Goal: Information Seeking & Learning: Find specific fact

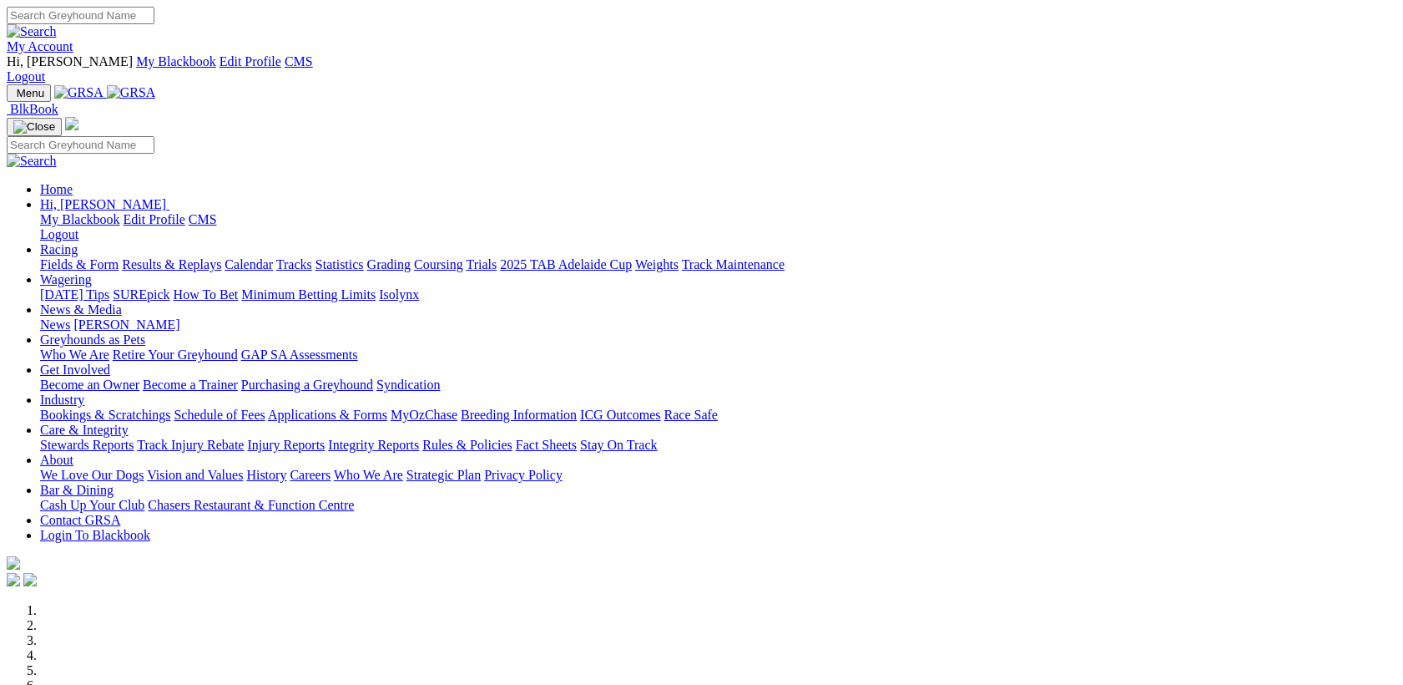
scroll to position [432, 0]
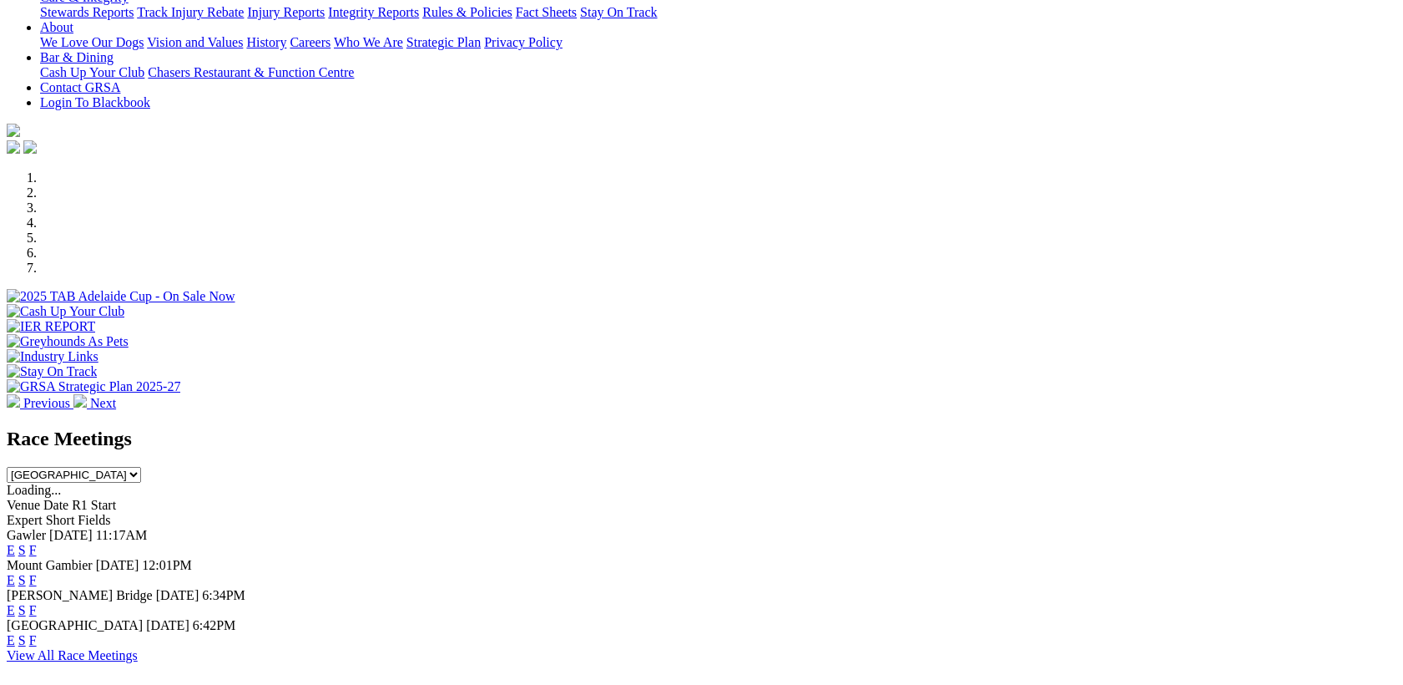
click at [37, 543] on link "F" at bounding box center [33, 550] width 8 height 14
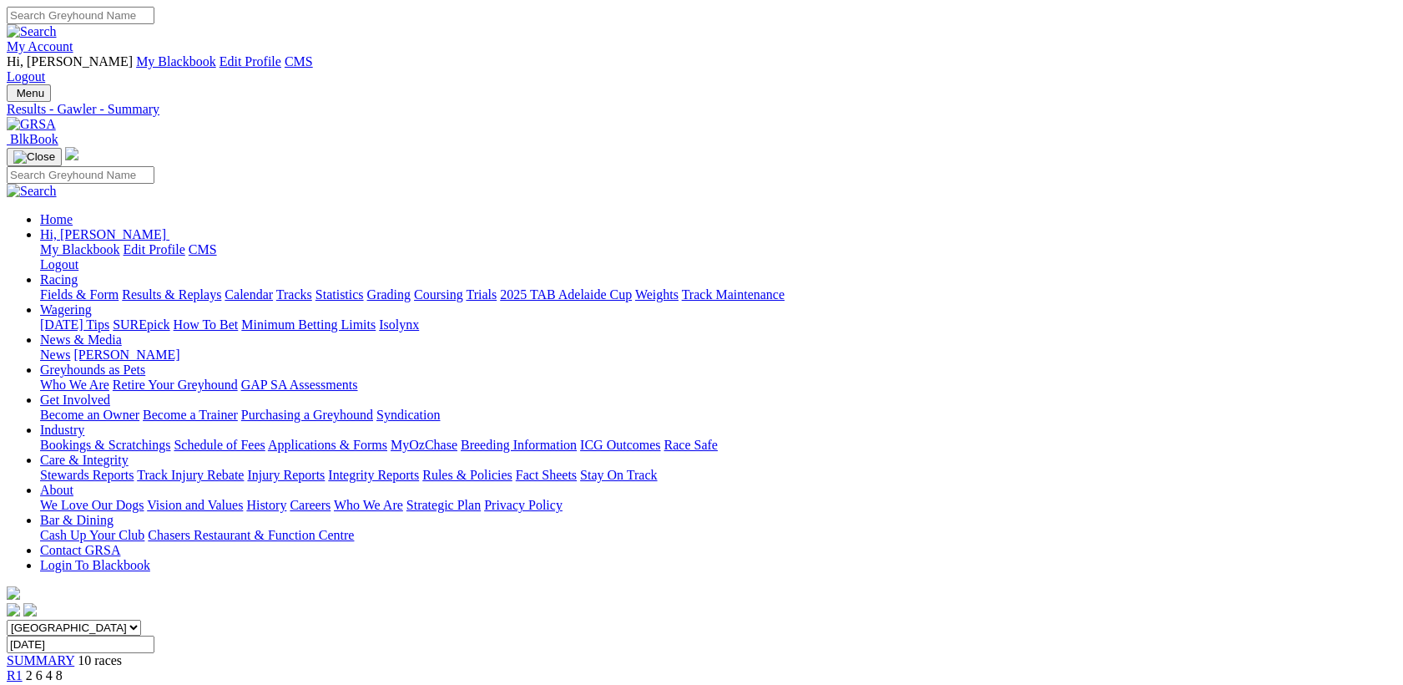
click at [73, 39] on link "My Account" at bounding box center [40, 46] width 67 height 14
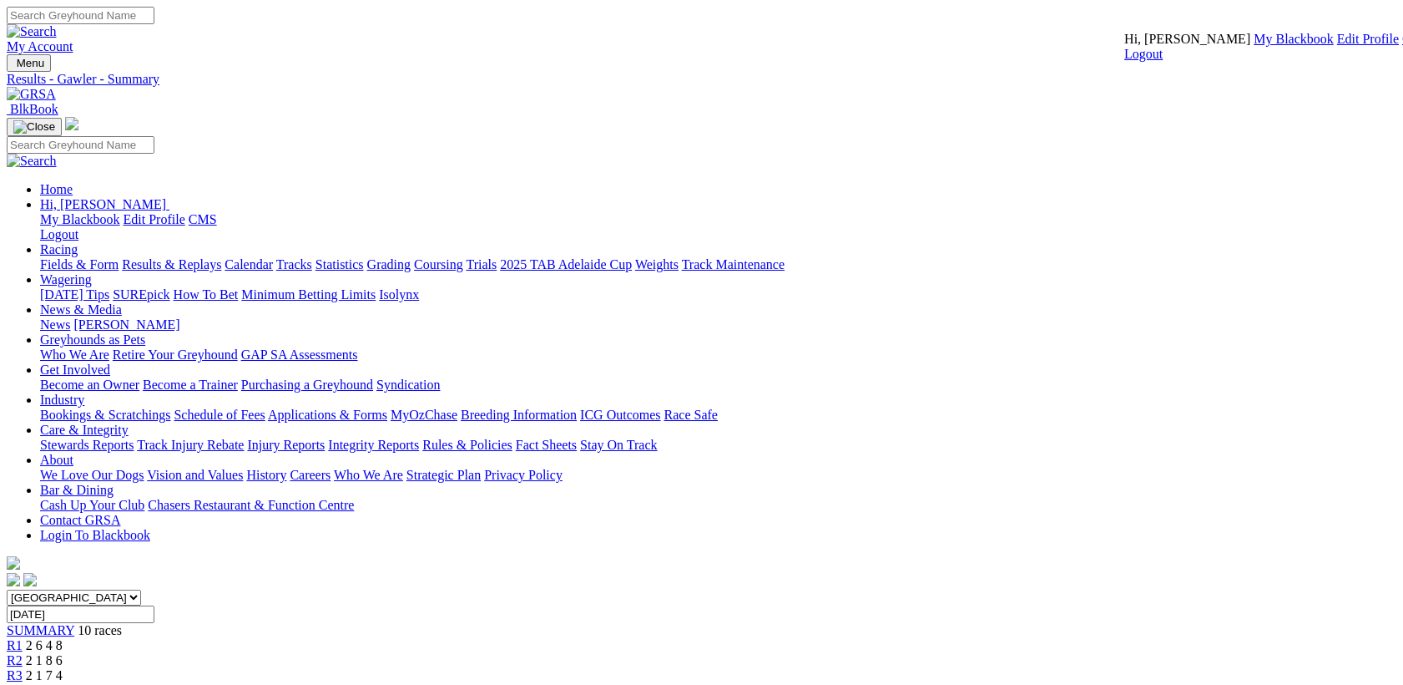
click at [1402, 46] on link "CMS" at bounding box center [1416, 39] width 28 height 14
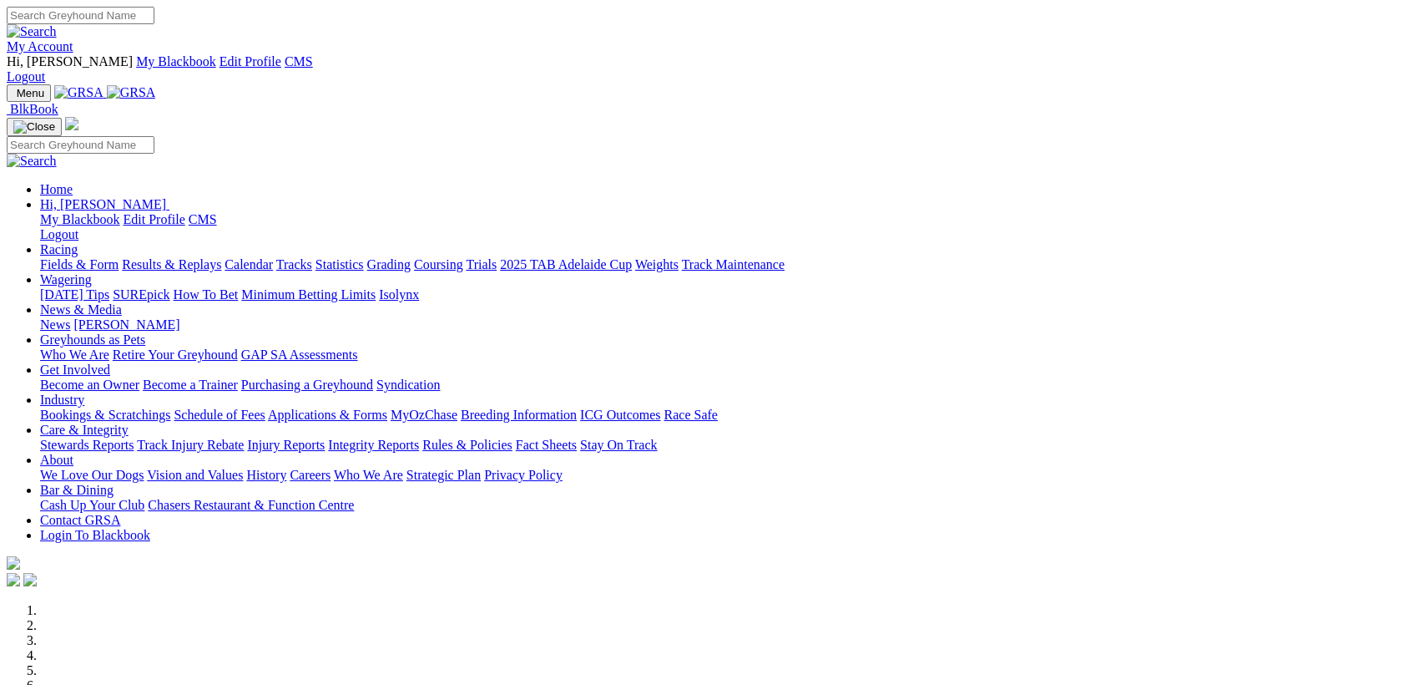
click at [129, 422] on link "Care & Integrity" at bounding box center [84, 429] width 88 height 14
click at [134, 437] on link "Stewards Reports" at bounding box center [86, 444] width 93 height 14
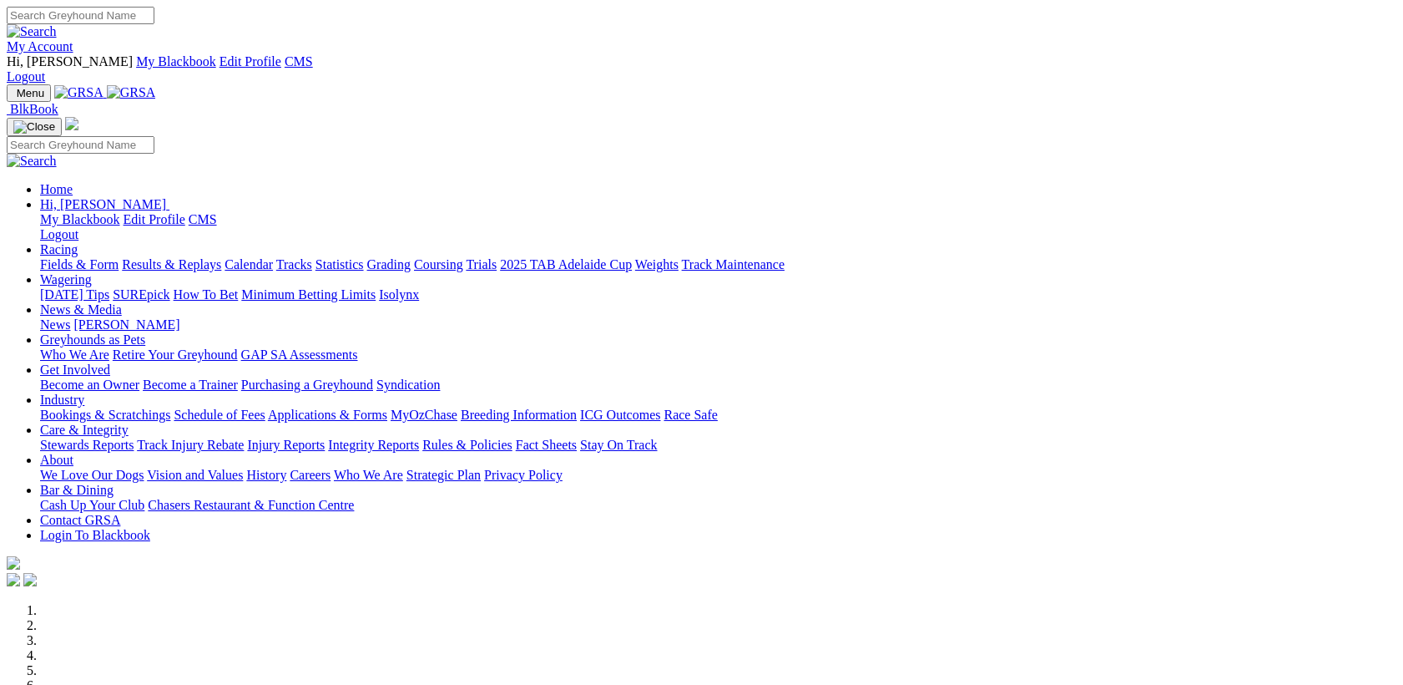
scroll to position [649, 0]
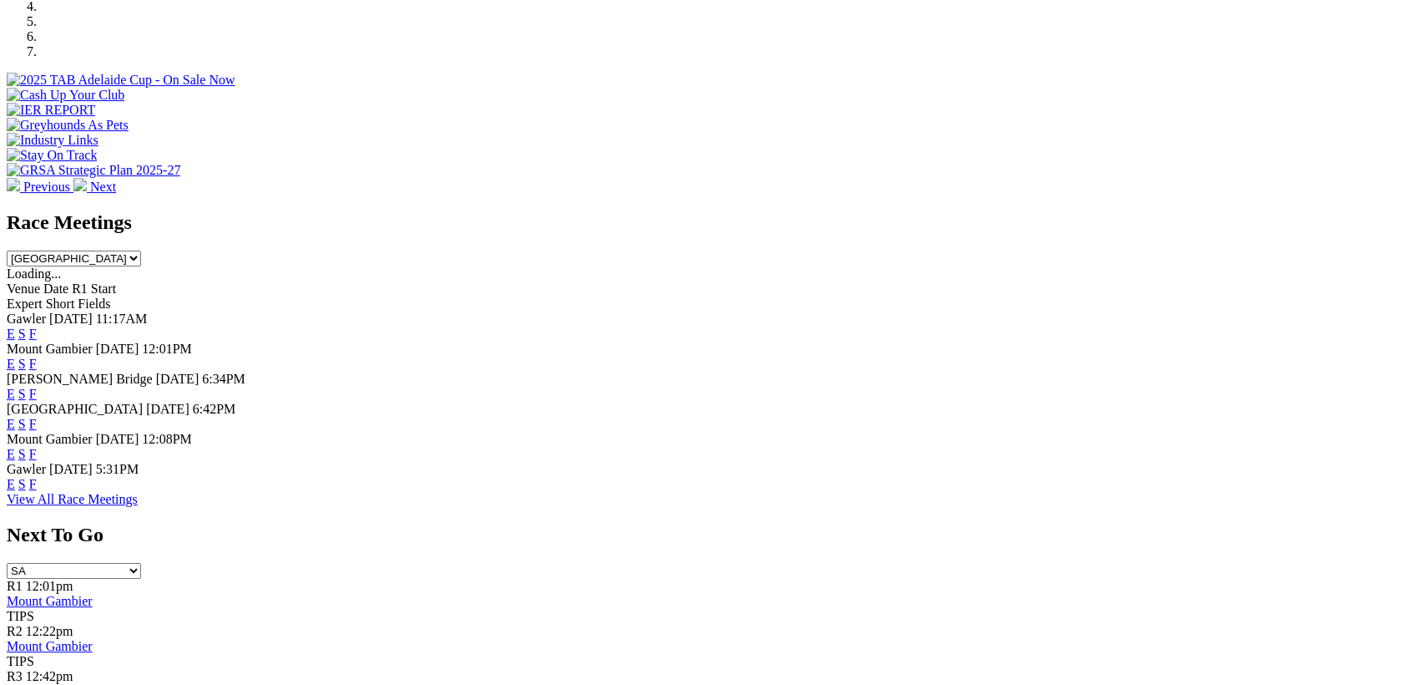
click at [37, 387] on link "F" at bounding box center [33, 394] width 8 height 14
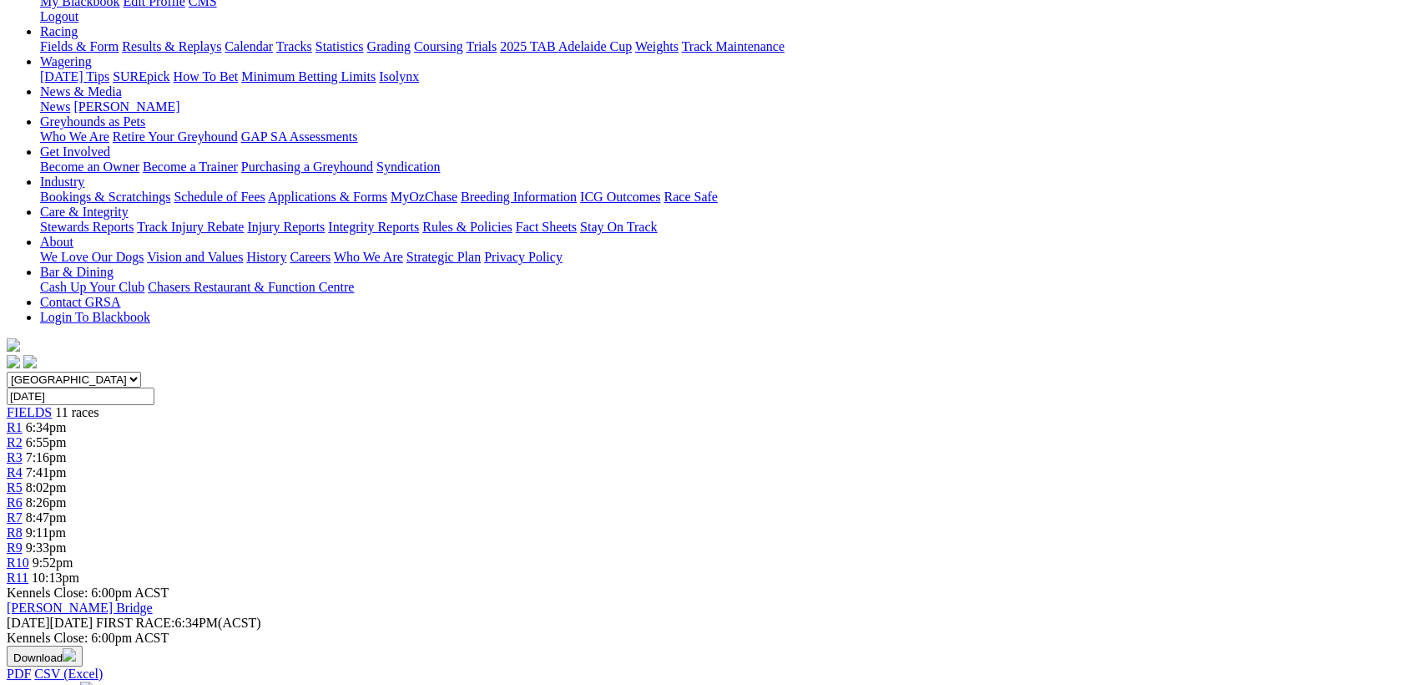
scroll to position [216, 0]
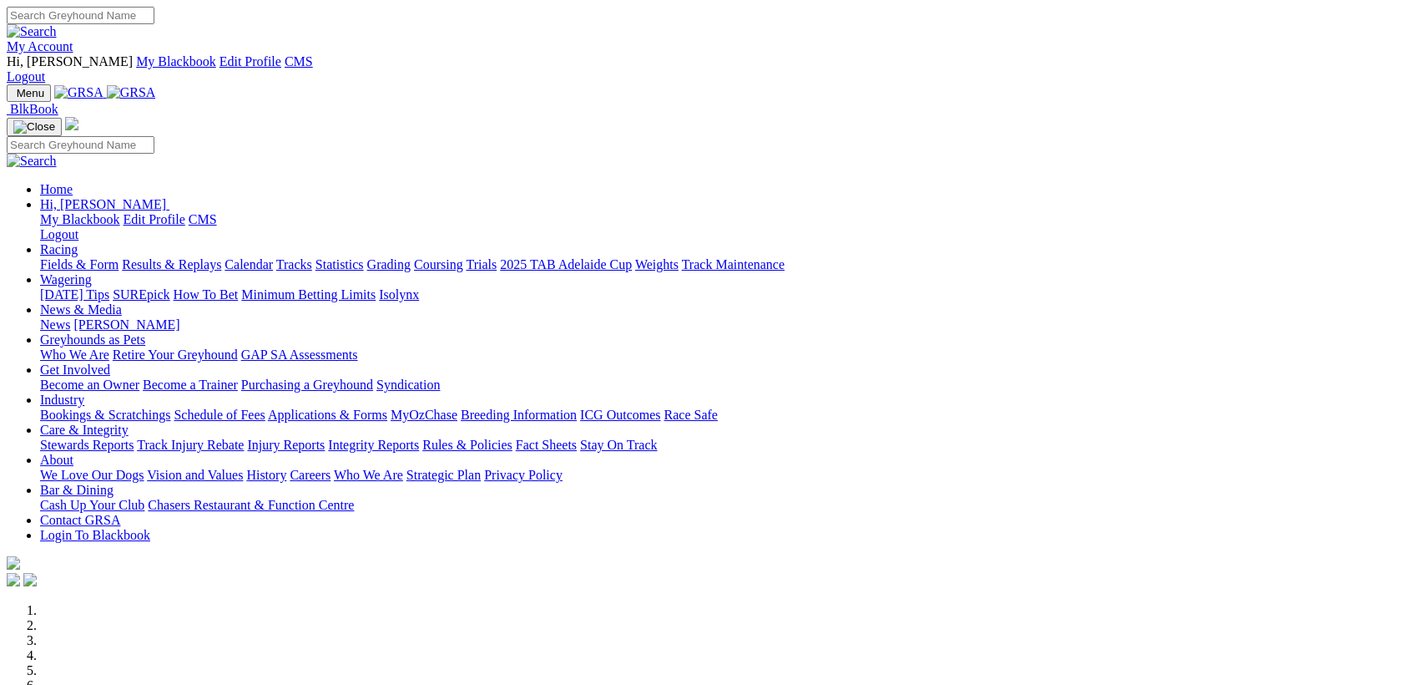
click at [419, 287] on link "Isolynx" at bounding box center [399, 294] width 40 height 14
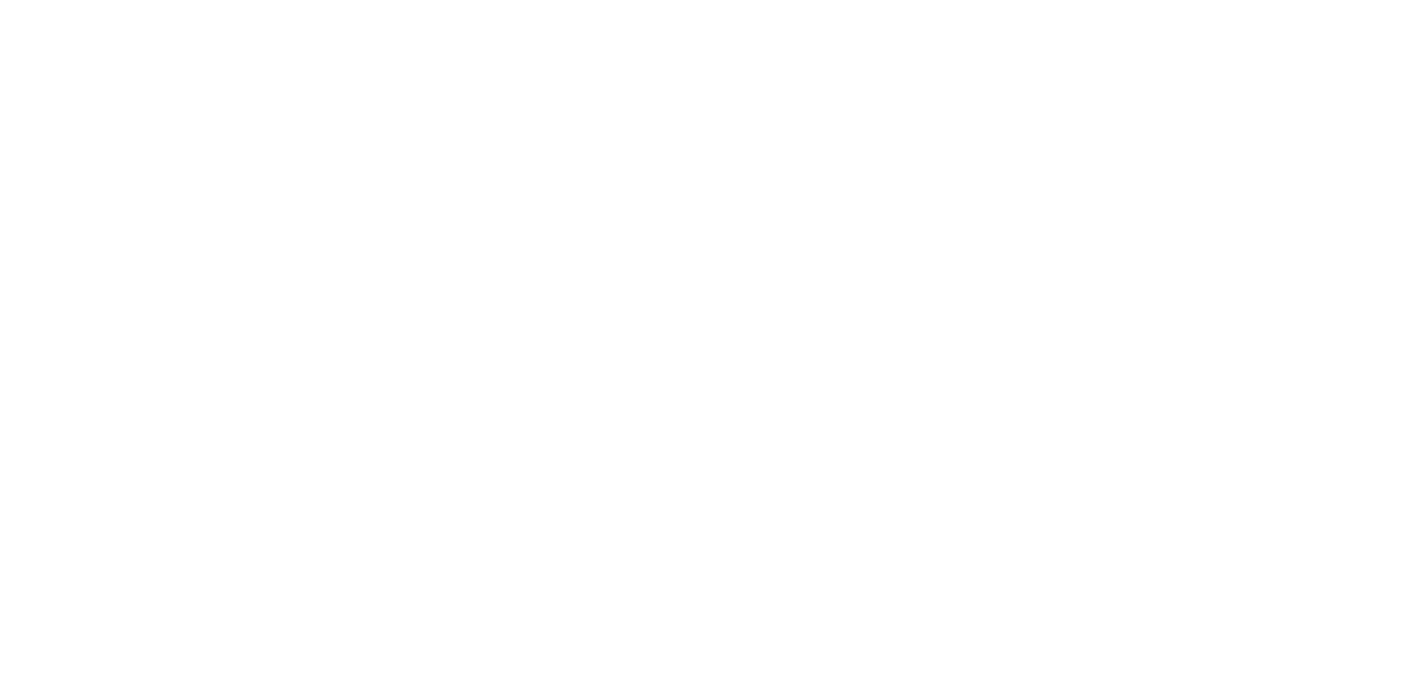
scroll to position [5446, 0]
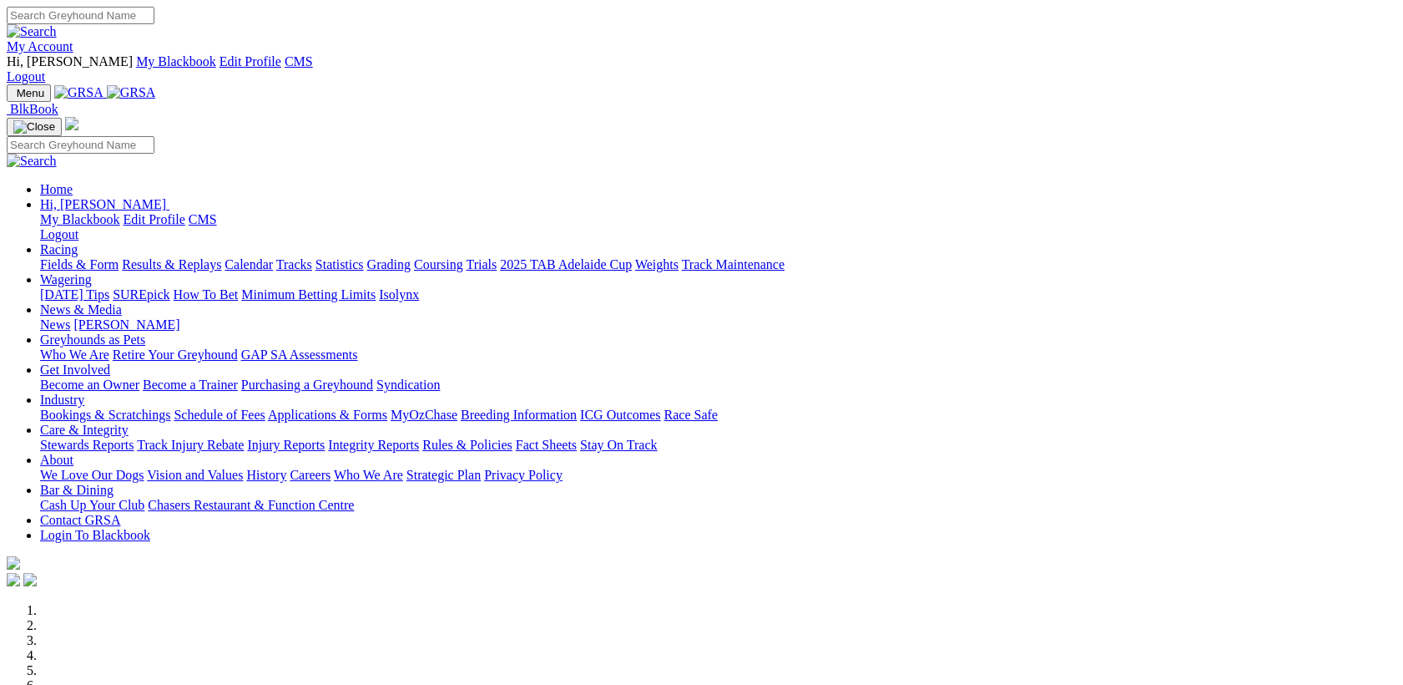
click at [221, 257] on link "Results & Replays" at bounding box center [171, 264] width 99 height 14
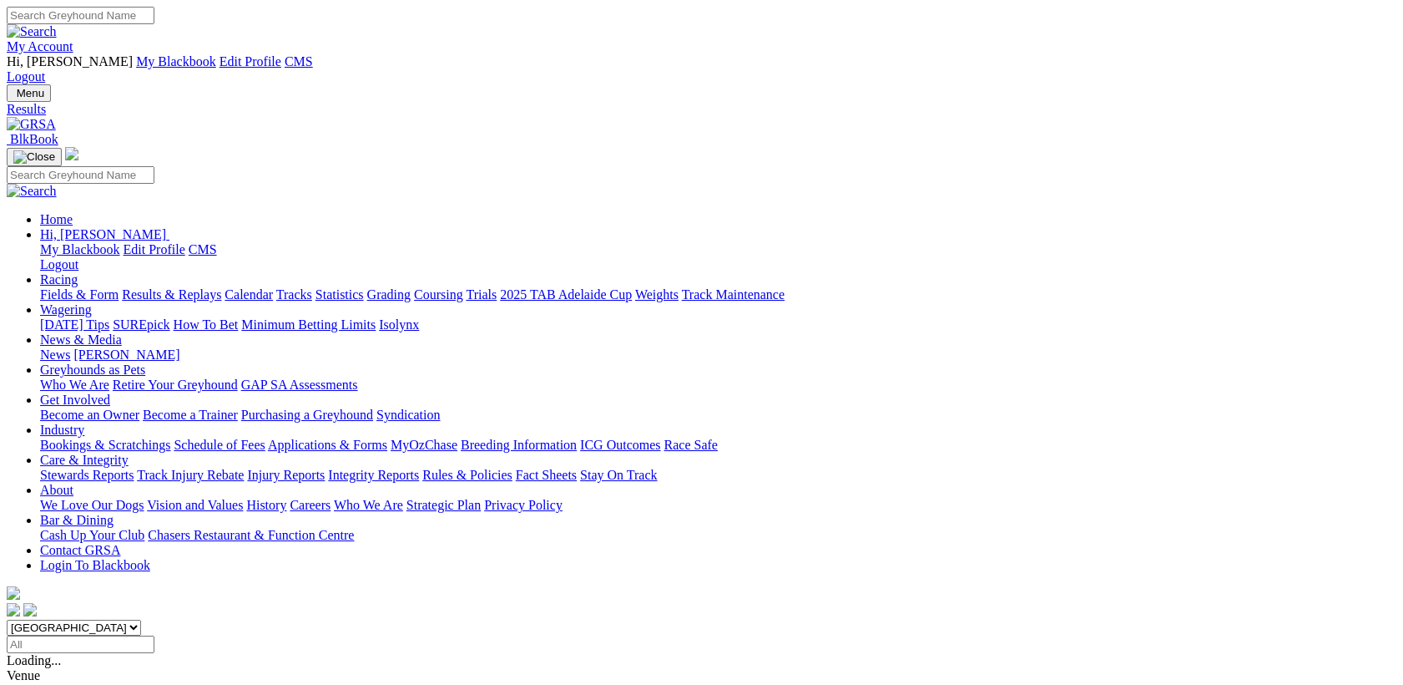
click at [141, 619] on select "South Australia New South Wales Northern Territory Queensland Tasmania Victoria…" at bounding box center [74, 627] width 134 height 16
click at [154, 635] on input "Select date" at bounding box center [81, 644] width 148 height 18
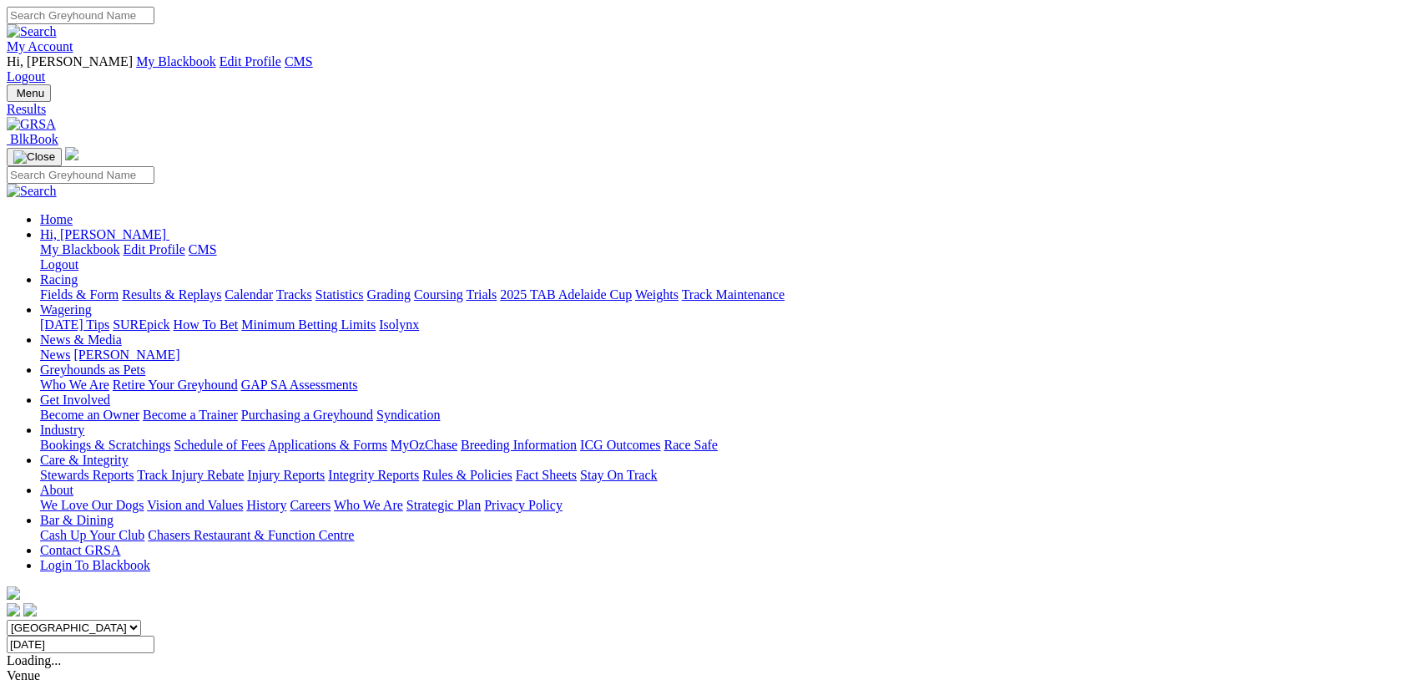
click at [154, 635] on input "Sunday, 12 Oct 2025" at bounding box center [81, 644] width 148 height 18
type input "[DATE]"
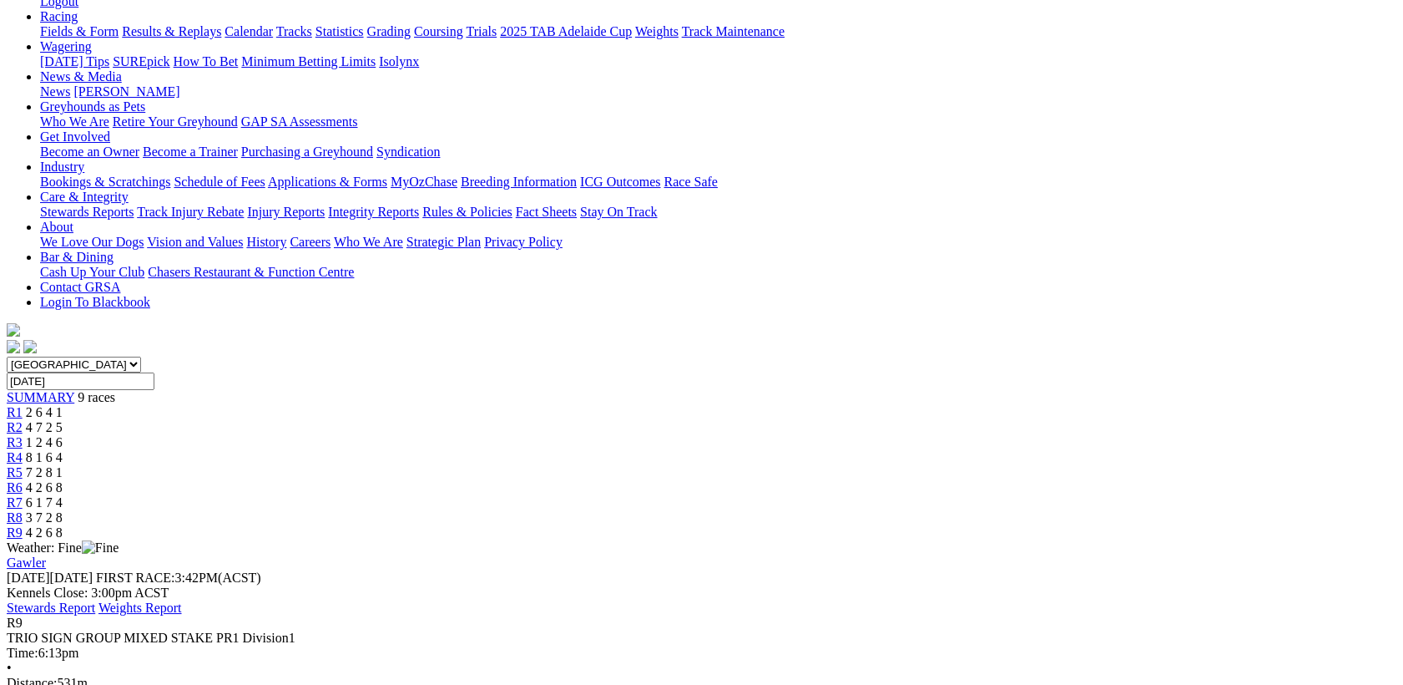
scroll to position [216, 0]
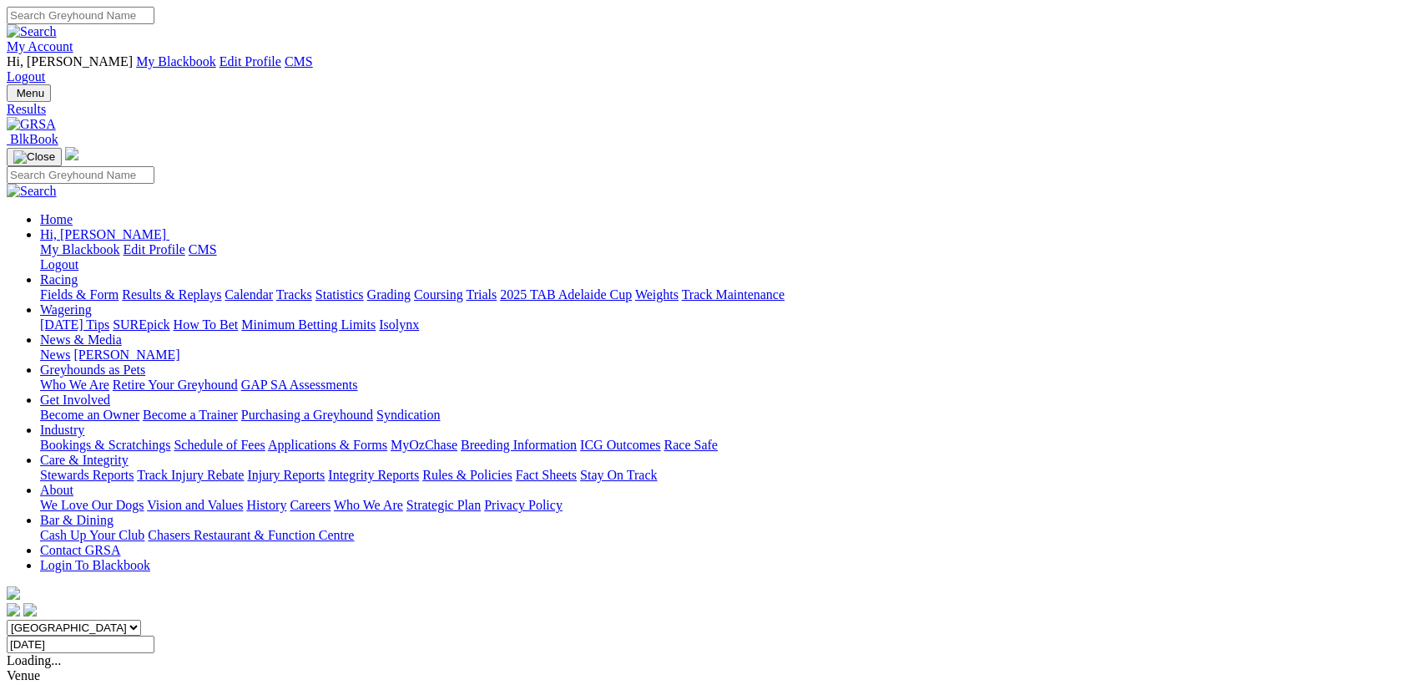
click at [154, 635] on input "Friday, 12 Sep 2025" at bounding box center [81, 644] width 148 height 18
type input "Saturday, 13 Sep 2025"
click at [56, 117] on link at bounding box center [31, 124] width 49 height 14
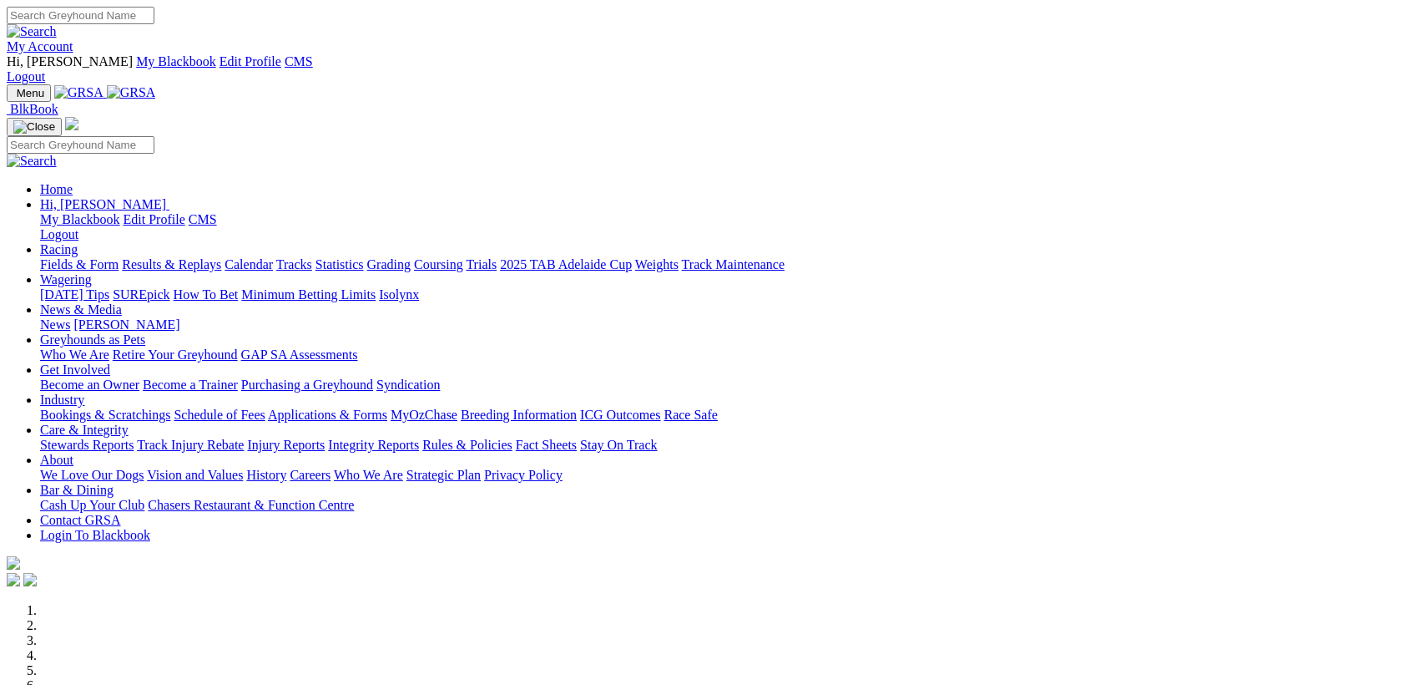
scroll to position [649, 0]
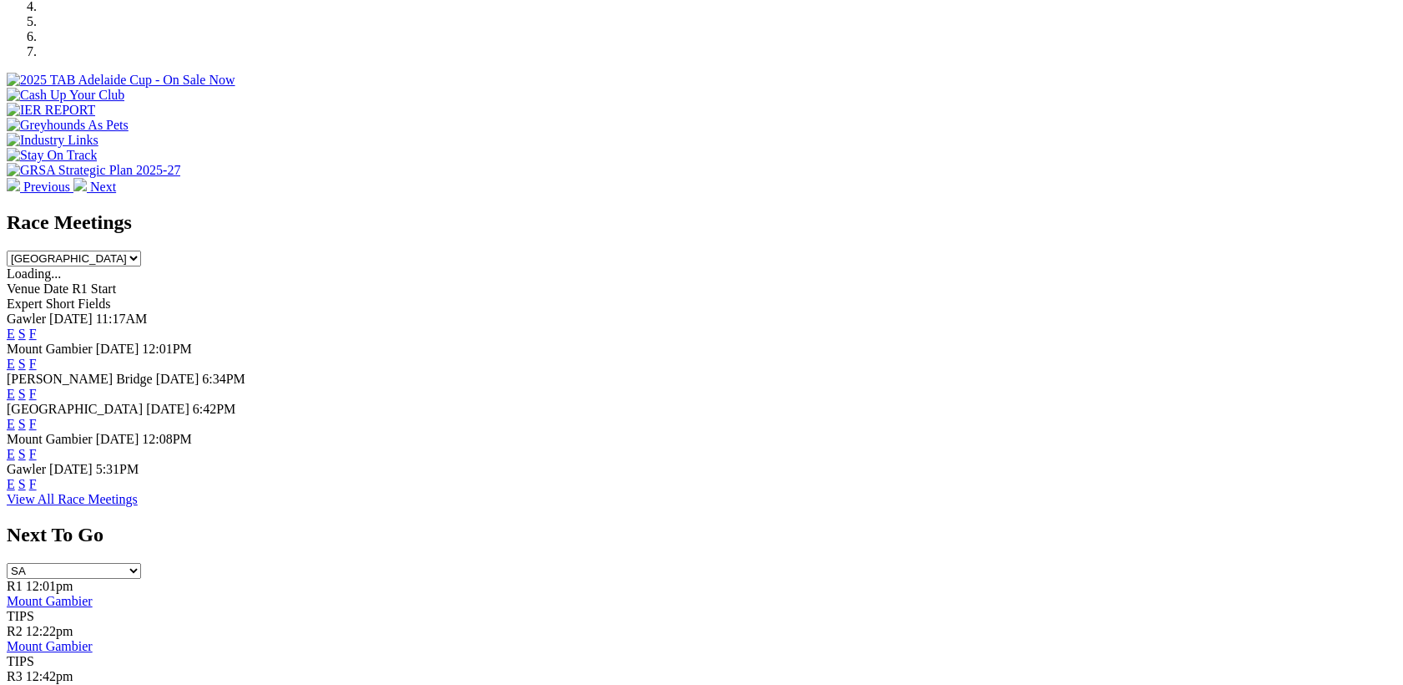
click at [37, 387] on link "F" at bounding box center [33, 394] width 8 height 14
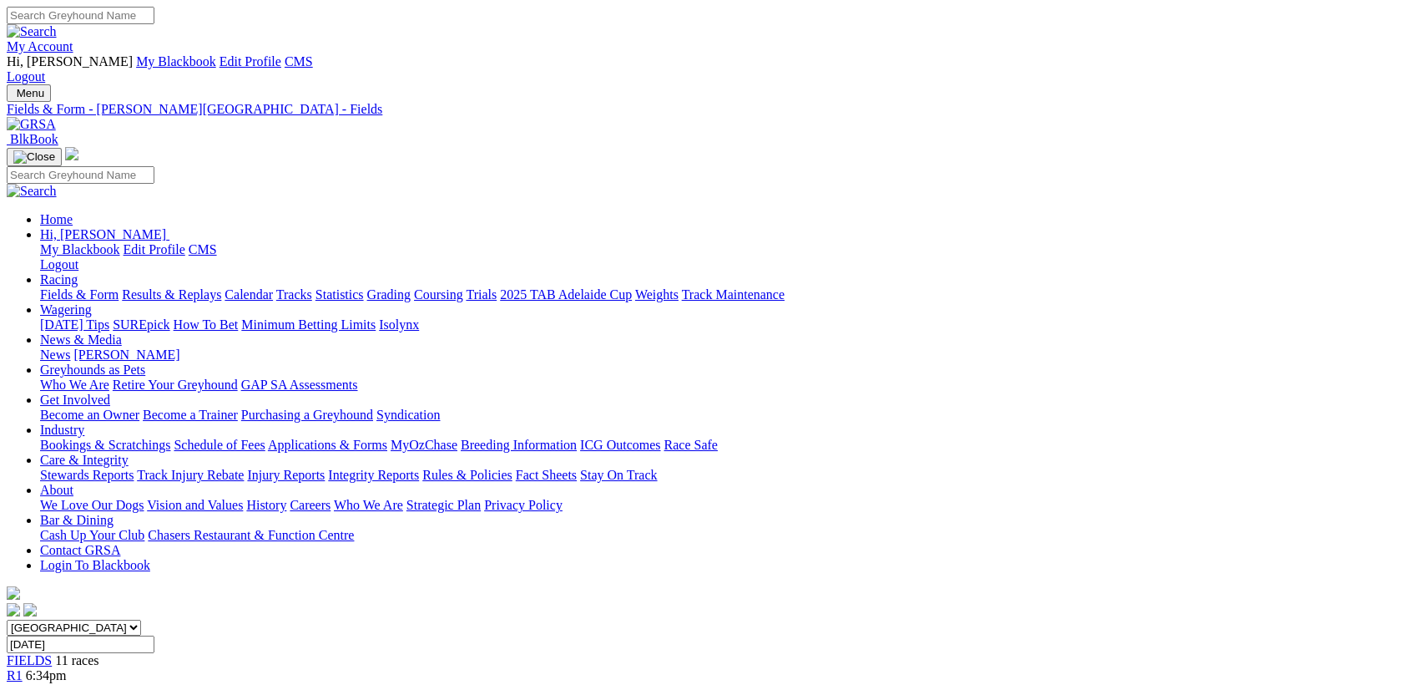
drag, startPoint x: 455, startPoint y: 436, endPoint x: 478, endPoint y: 437, distance: 22.6
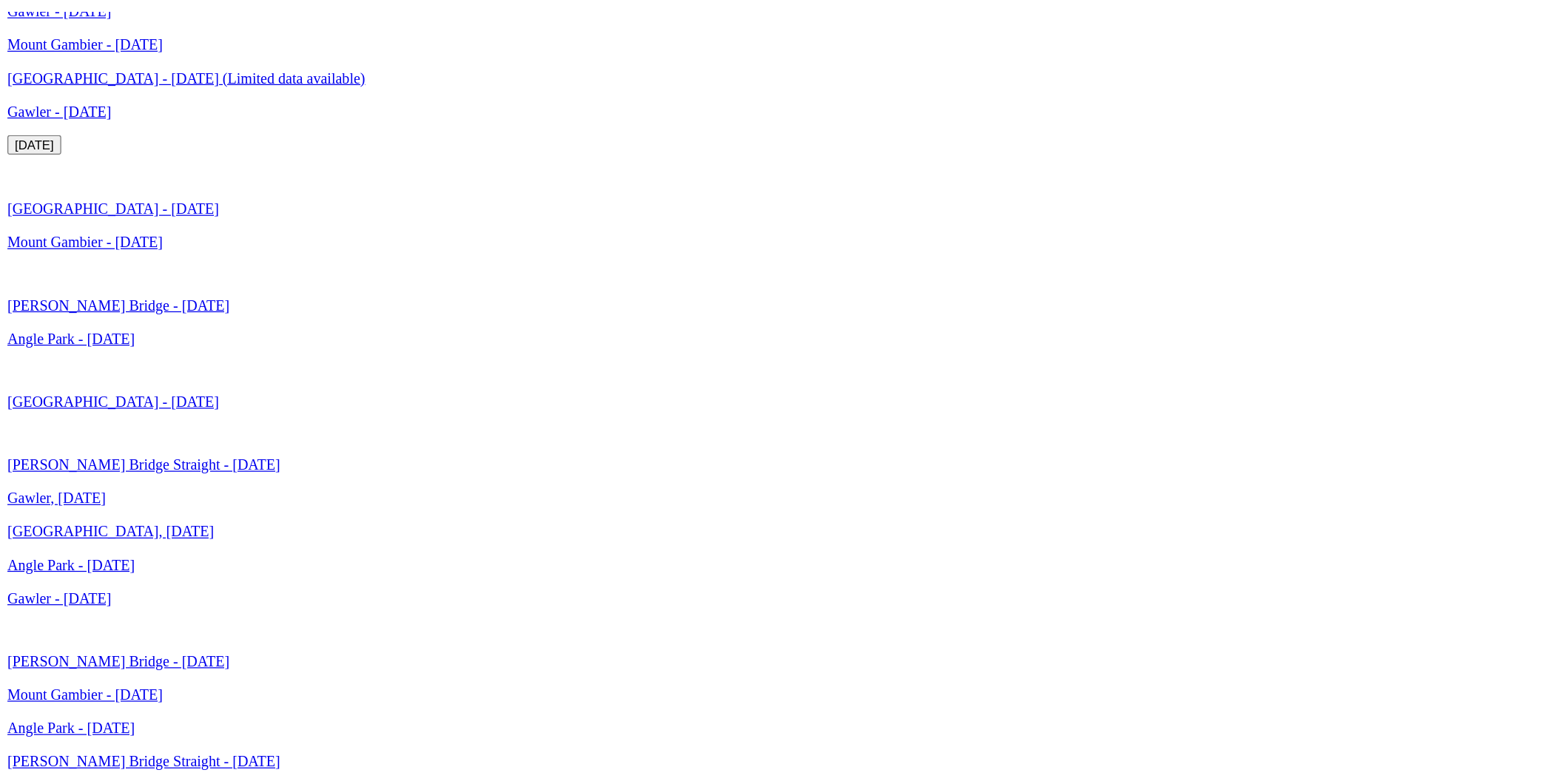
scroll to position [3291, 0]
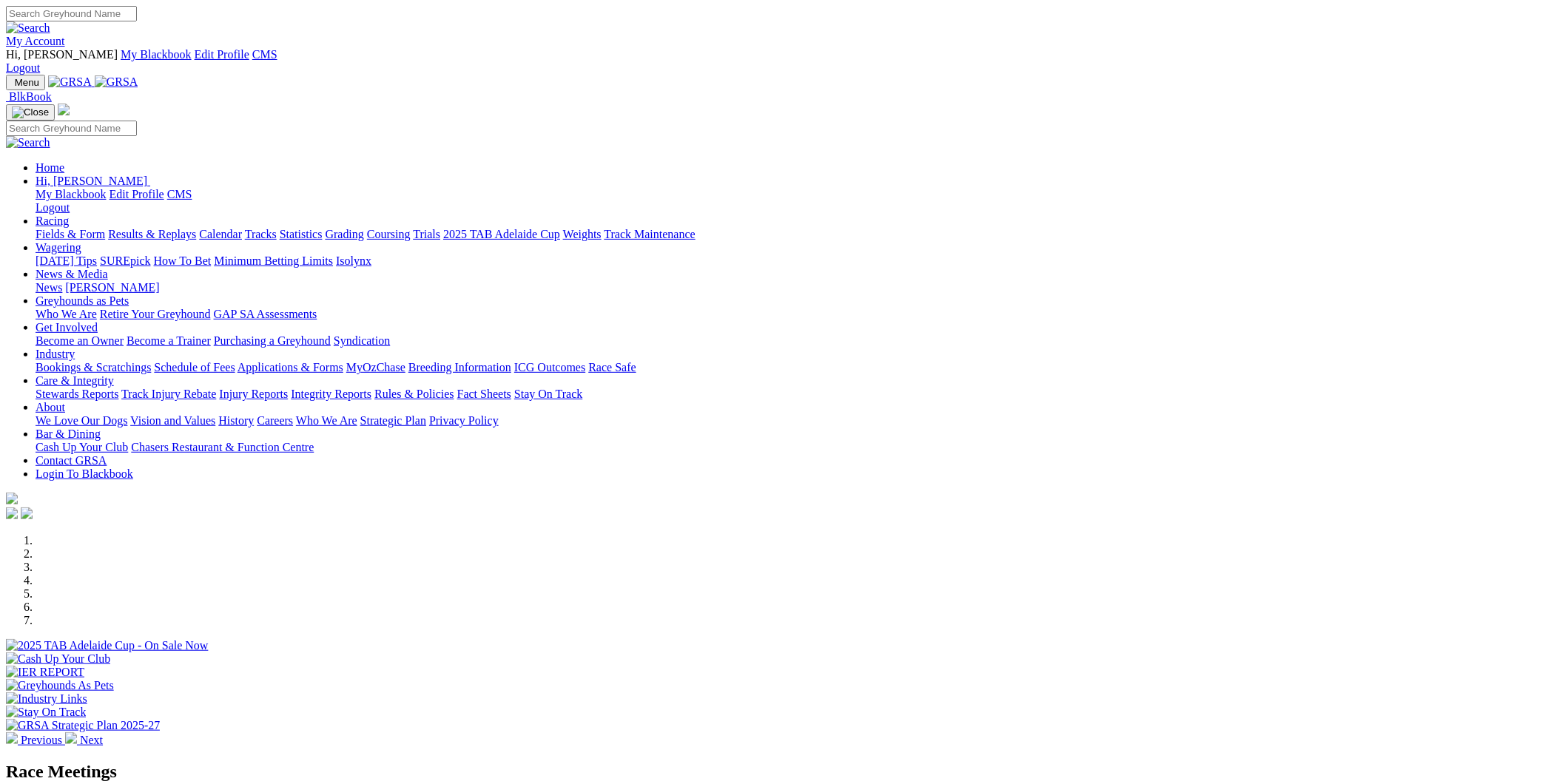
click at [65, 35] on link "My Account" at bounding box center [35, 41] width 59 height 12
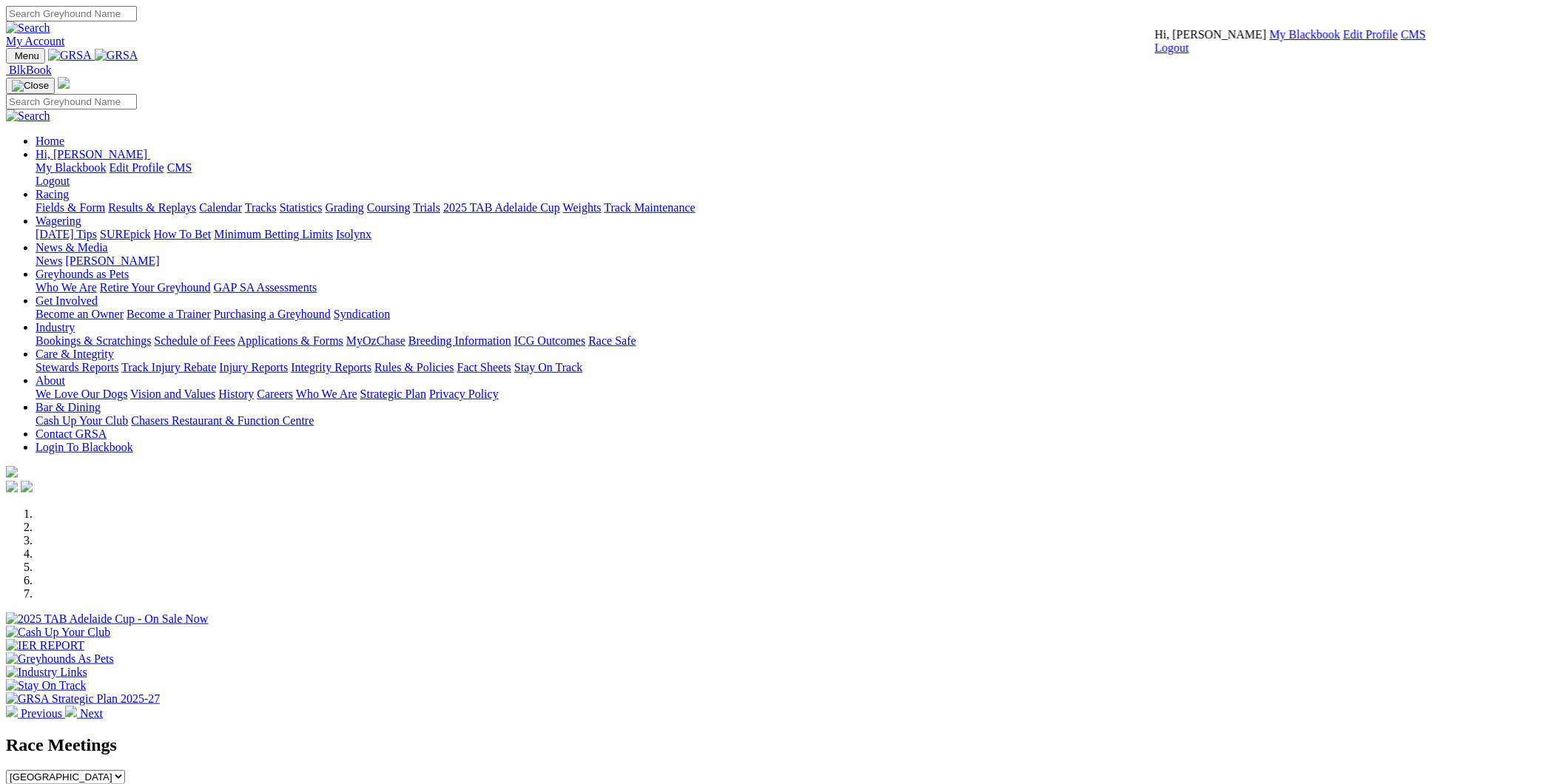
click at [1243, 41] on link "CMS" at bounding box center [1414, 35] width 25 height 12
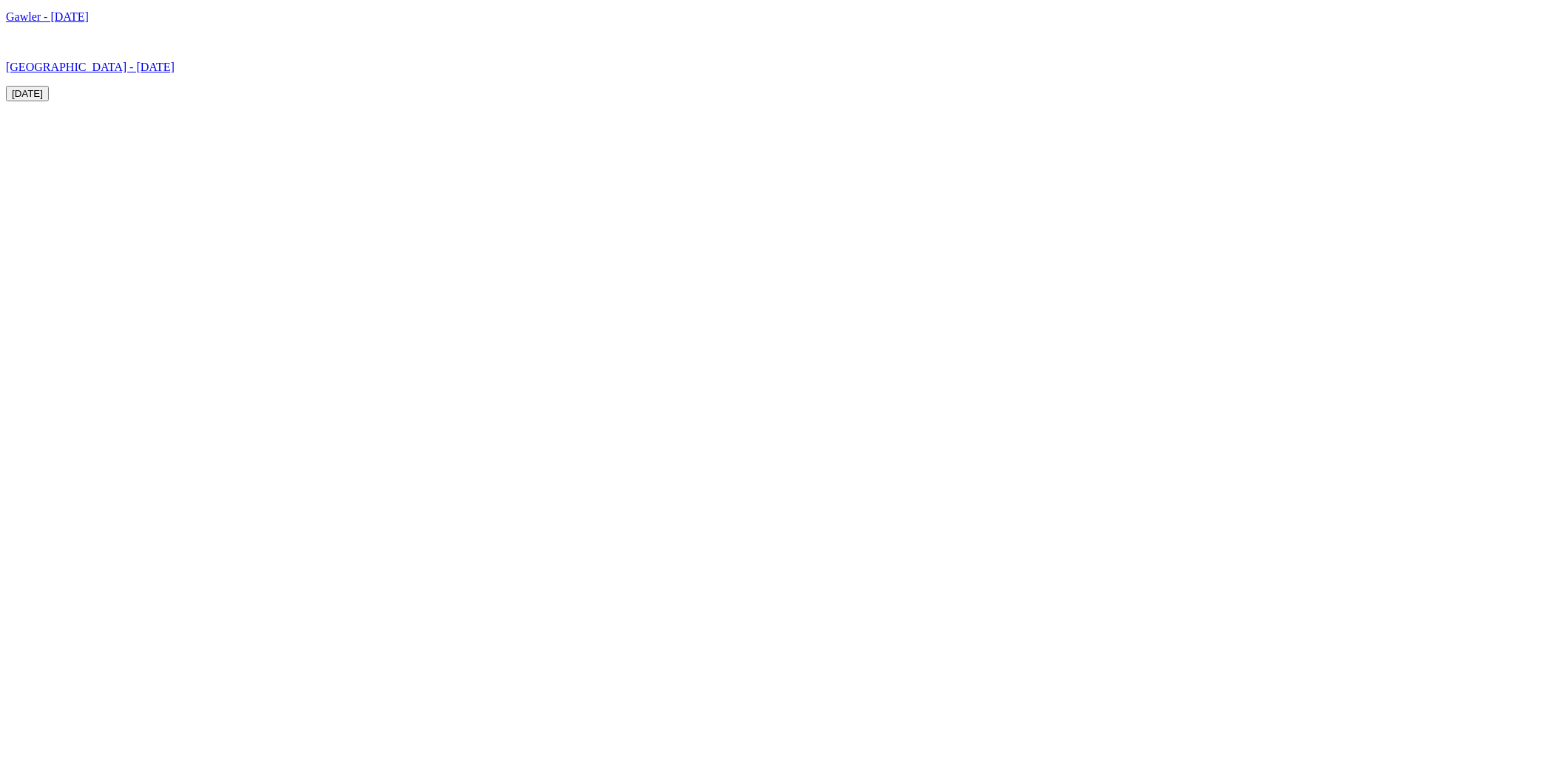
scroll to position [4793, 0]
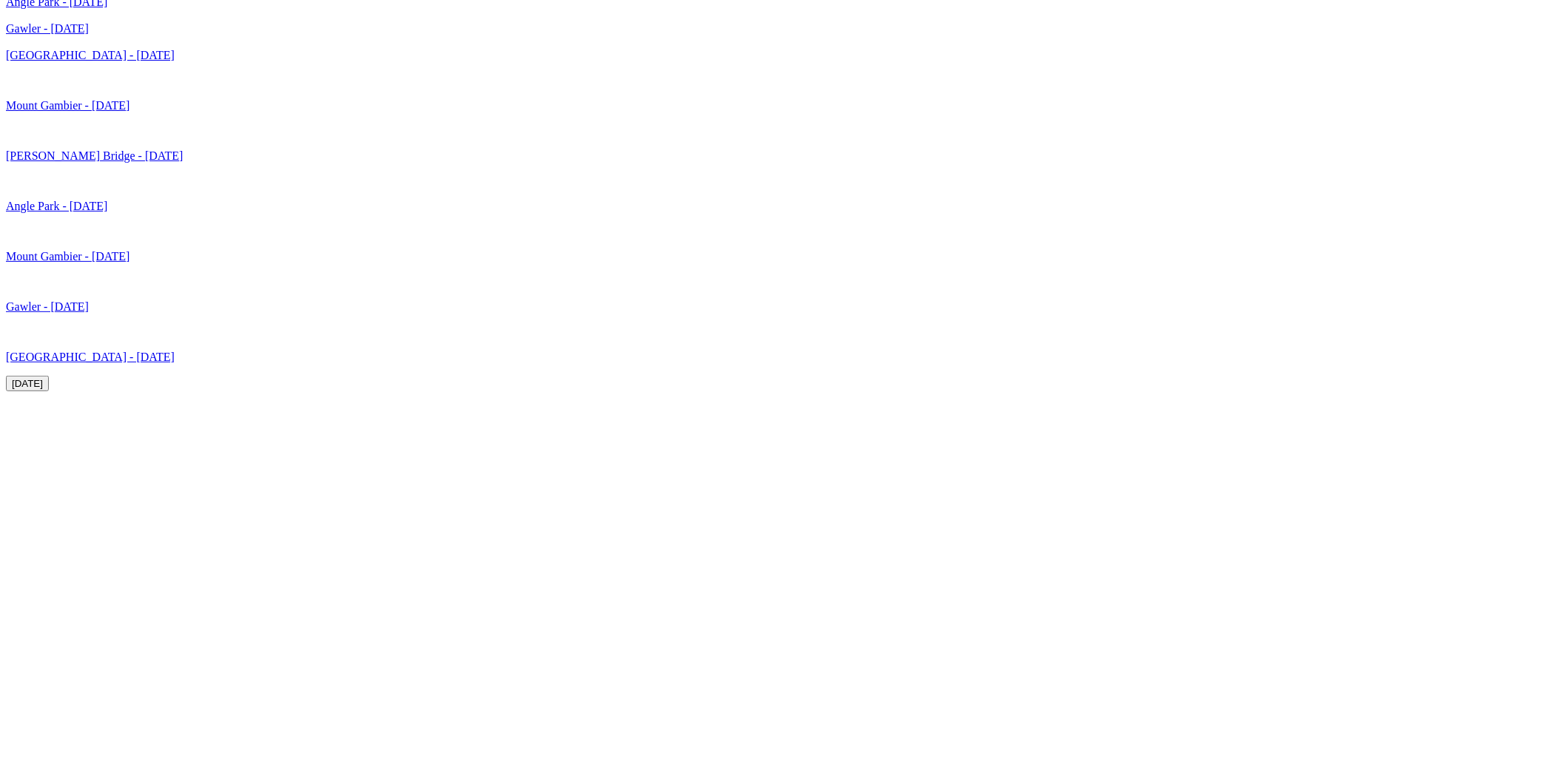
scroll to position [4793, 0]
